Goal: Information Seeking & Learning: Learn about a topic

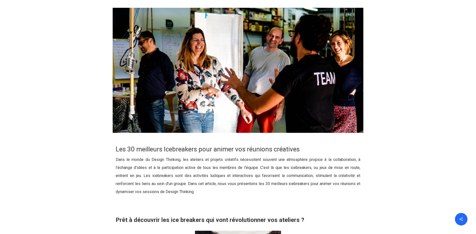
scroll to position [251, 0]
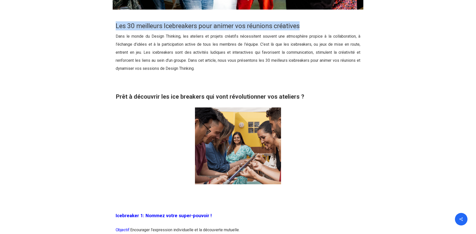
drag, startPoint x: 117, startPoint y: 26, endPoint x: 365, endPoint y: 28, distance: 247.5
click at [365, 28] on div "Les 30 meilleurs Icebreakers pour animer vos réunions créatives Dans le monde d…" at bounding box center [238, 102] width 256 height 172
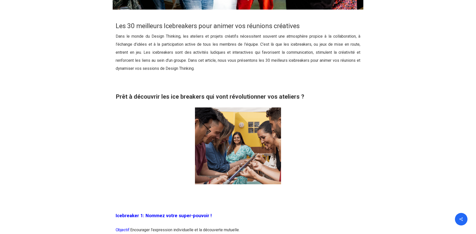
drag, startPoint x: 252, startPoint y: 40, endPoint x: 256, endPoint y: 39, distance: 4.4
click at [256, 39] on p "Dans le monde du Design Thinking, les ateliers et projets créatifs nécessitent …" at bounding box center [238, 55] width 245 height 46
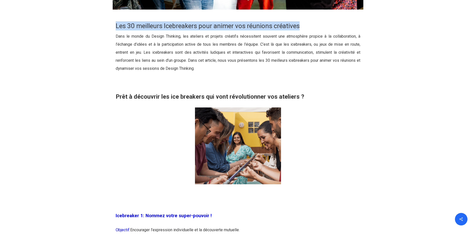
drag, startPoint x: 256, startPoint y: 39, endPoint x: 106, endPoint y: 26, distance: 150.3
click at [113, 26] on div "Les 30 meilleurs Icebreakers pour animer vos réunions créatives Dans le monde d…" at bounding box center [238, 105] width 251 height 179
drag, startPoint x: 106, startPoint y: 26, endPoint x: 111, endPoint y: 39, distance: 14.3
click at [109, 41] on div at bounding box center [238, 105] width 473 height 179
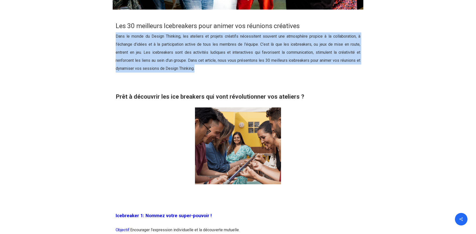
drag, startPoint x: 120, startPoint y: 38, endPoint x: 231, endPoint y: 72, distance: 116.5
click at [231, 72] on div "Les 30 meilleurs Icebreakers pour animer vos réunions créatives Dans le monde d…" at bounding box center [238, 102] width 251 height 172
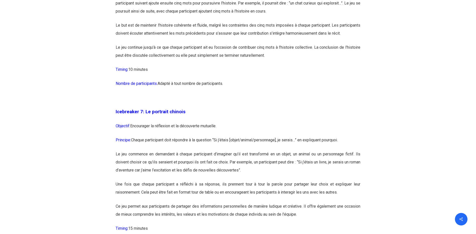
scroll to position [1279, 0]
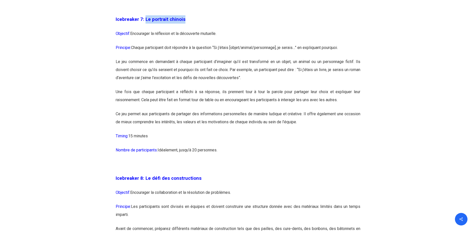
drag, startPoint x: 145, startPoint y: 34, endPoint x: 185, endPoint y: 36, distance: 40.2
click at [185, 30] on p "Icebreaker 7: Le portrait chinois" at bounding box center [238, 22] width 245 height 14
drag, startPoint x: 185, startPoint y: 36, endPoint x: 173, endPoint y: 48, distance: 16.7
click at [177, 44] on p "Objectif: Encourager la réflexion et la découverte mutuelle." at bounding box center [238, 37] width 245 height 14
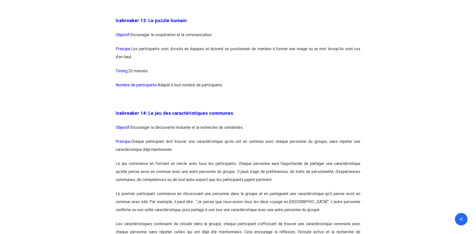
scroll to position [2307, 0]
